Goal: Information Seeking & Learning: Check status

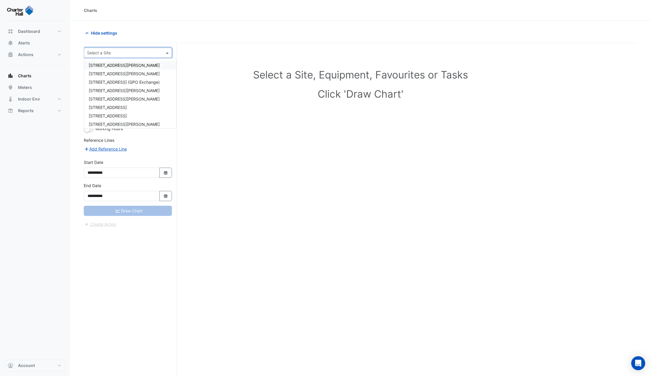
click at [115, 54] on input "text" at bounding box center [122, 53] width 70 height 6
type input "**"
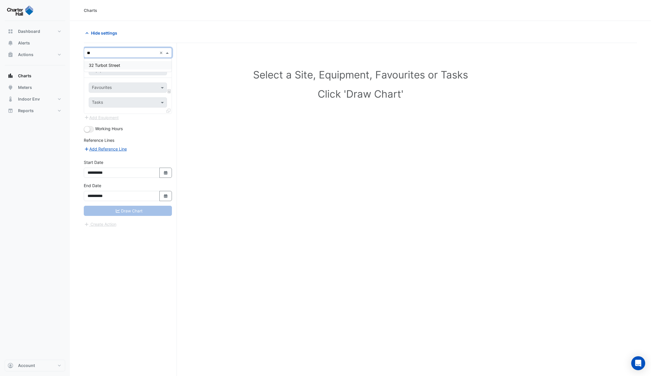
click at [113, 64] on span "32 Turbot Street" at bounding box center [104, 65] width 31 height 5
click at [141, 94] on div "Favourites Tasks" at bounding box center [128, 96] width 88 height 36
click at [156, 71] on div at bounding box center [128, 70] width 78 height 7
type input "*"
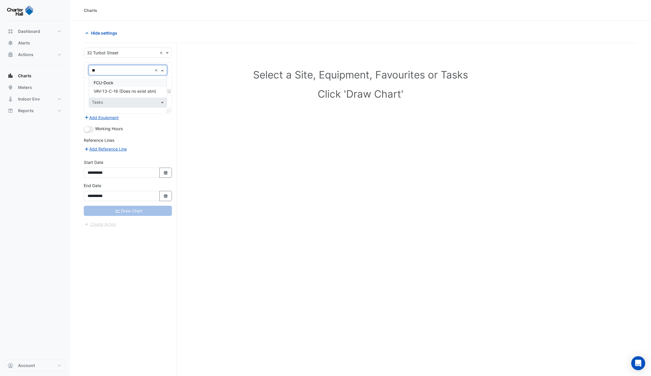
type input "*"
click at [227, 54] on div "Select a Site, Equipment, Favourites or Tasks Click 'Draw Chart'" at bounding box center [360, 85] width 546 height 71
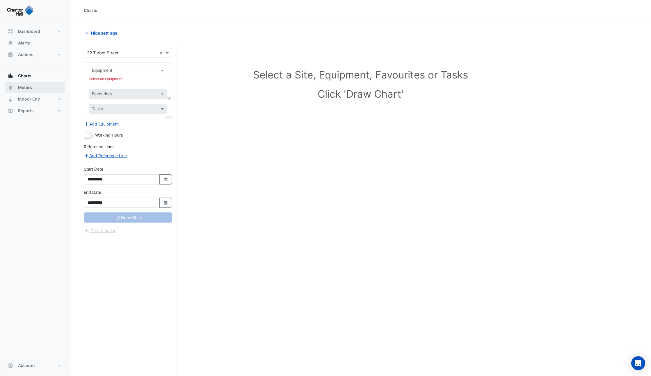
click at [32, 84] on button "Meters" at bounding box center [35, 88] width 60 height 12
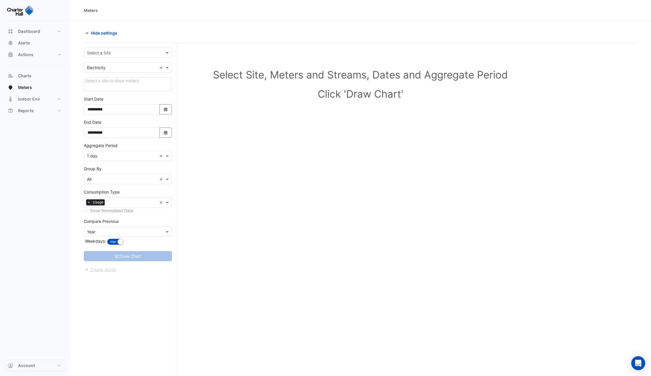
click at [105, 57] on div "Select a Site" at bounding box center [128, 53] width 88 height 10
type input "*"
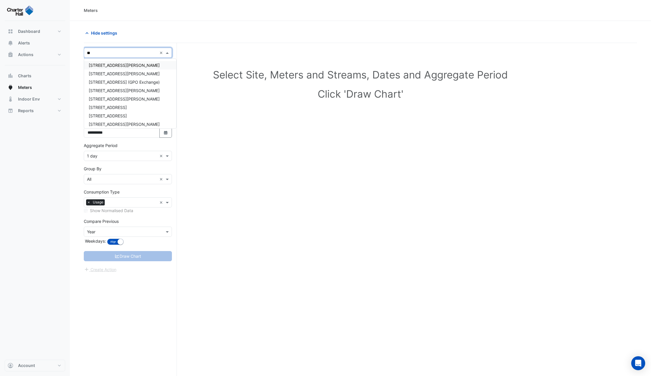
type input "***"
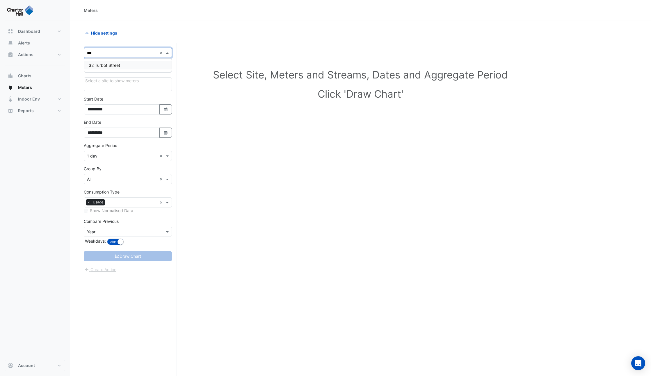
click at [118, 66] on span "32 Turbot Street" at bounding box center [104, 65] width 31 height 5
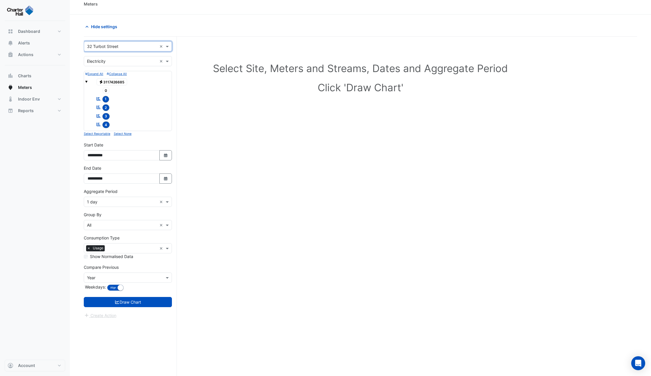
scroll to position [3, 0]
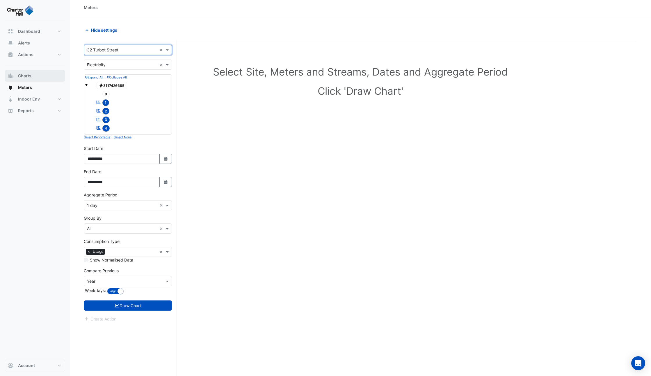
click at [33, 73] on button "Charts" at bounding box center [35, 76] width 60 height 12
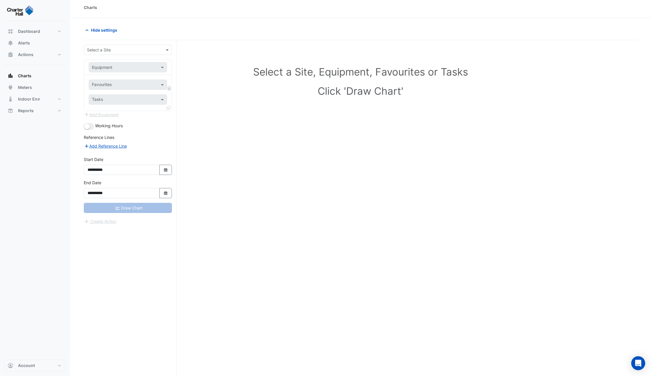
click at [148, 47] on input "text" at bounding box center [122, 50] width 70 height 6
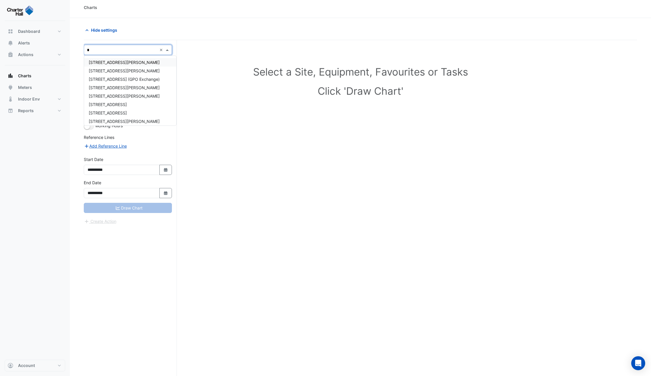
type input "**"
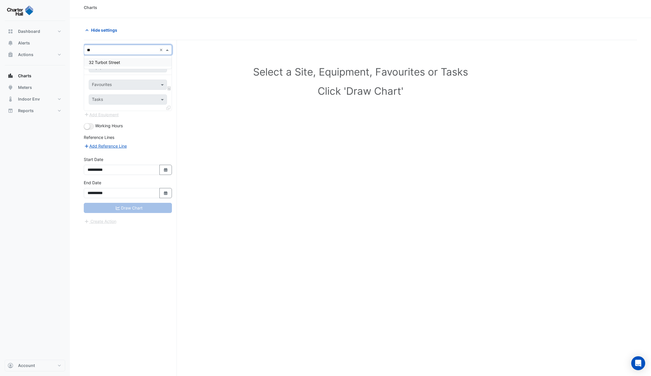
click at [137, 60] on div "32 Turbot Street" at bounding box center [128, 62] width 88 height 8
click at [163, 66] on span at bounding box center [162, 67] width 7 height 6
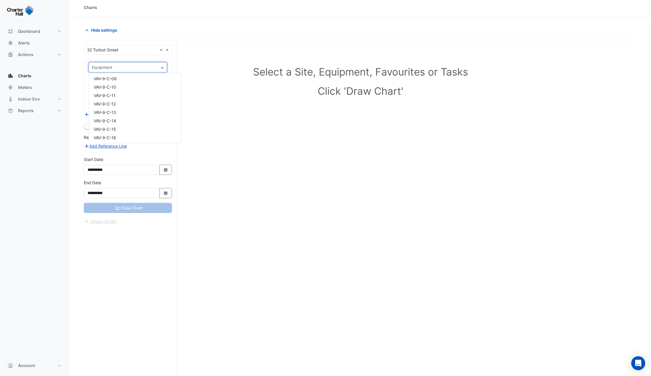
scroll to position [8398, 0]
